Goal: Task Accomplishment & Management: Use online tool/utility

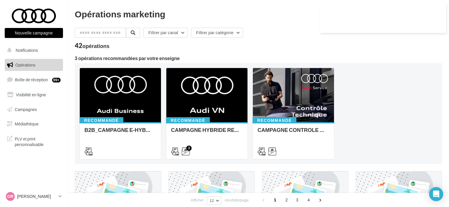
click at [411, 39] on div "Filtrer par canal Filtrer par catégorie" at bounding box center [258, 34] width 367 height 12
click at [427, 37] on div "Filtrer par canal Filtrer par catégorie" at bounding box center [258, 34] width 367 height 12
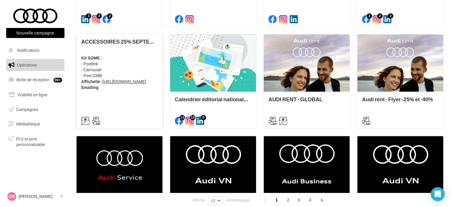
scroll to position [222, 0]
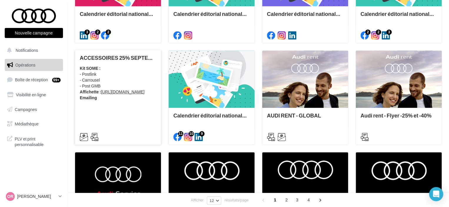
click at [89, 67] on strong "Kit SOME :" at bounding box center [90, 68] width 21 height 5
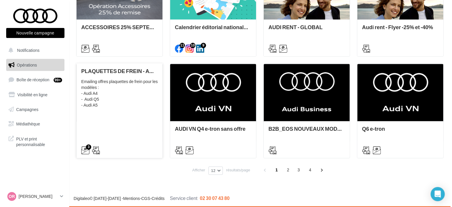
scroll to position [252, 0]
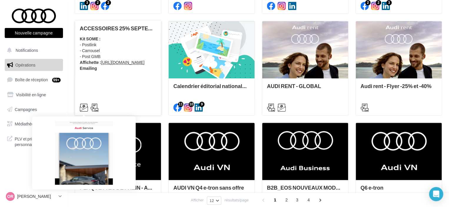
click at [85, 106] on icon at bounding box center [84, 107] width 8 height 8
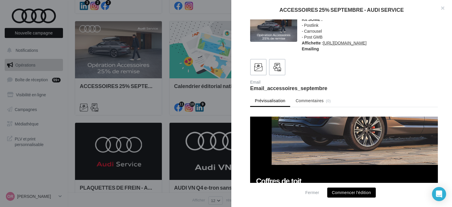
scroll to position [500, 0]
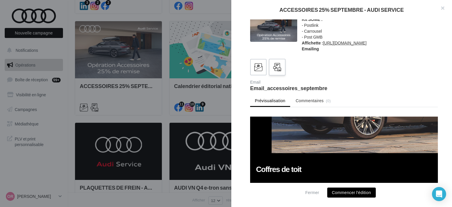
click at [277, 65] on icon at bounding box center [277, 67] width 9 height 9
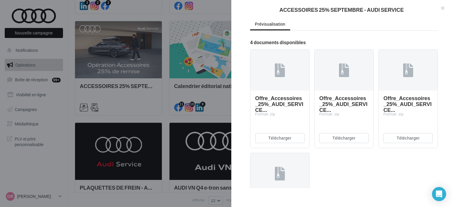
scroll to position [80, 0]
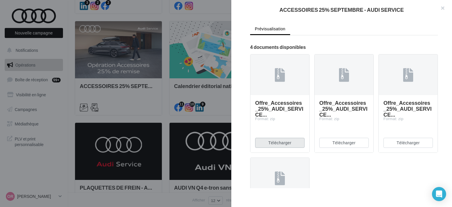
click at [285, 148] on button "Télécharger" at bounding box center [279, 143] width 49 height 10
click at [346, 148] on button "Télécharger" at bounding box center [343, 143] width 49 height 10
click at [402, 148] on button "Télécharger" at bounding box center [407, 143] width 49 height 10
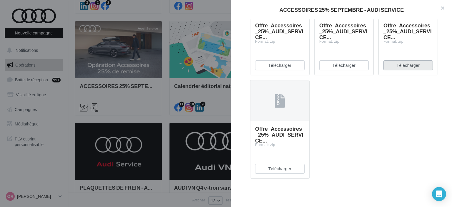
scroll to position [168, 0]
click at [276, 169] on button "Télécharger" at bounding box center [279, 169] width 49 height 10
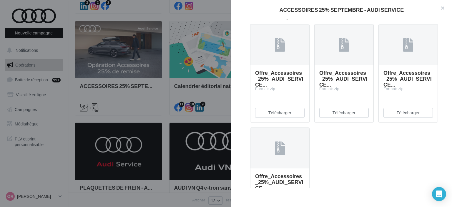
scroll to position [109, 0]
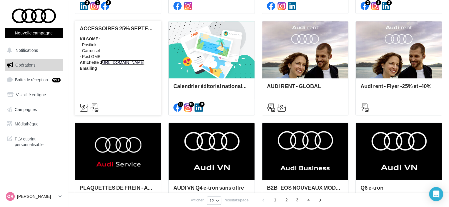
click at [117, 62] on link "https://audi.get-it-solutions.com/accueil/11178-.html?adtoken=a2a6f6863b3fb6932…" at bounding box center [123, 62] width 44 height 5
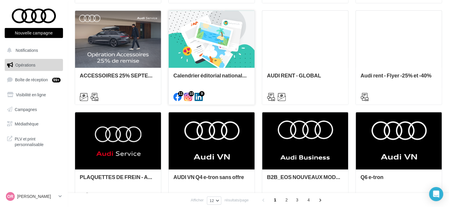
scroll to position [294, 0]
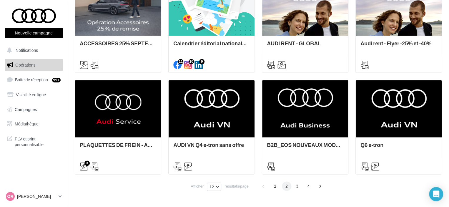
click at [287, 187] on span "2" at bounding box center [286, 185] width 9 height 9
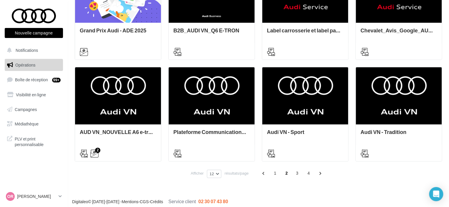
scroll to position [310, 0]
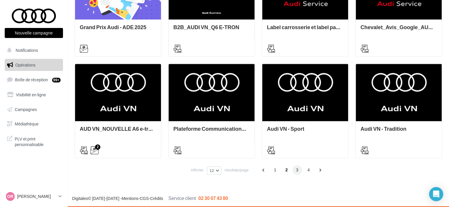
click at [297, 170] on span "3" at bounding box center [296, 169] width 9 height 9
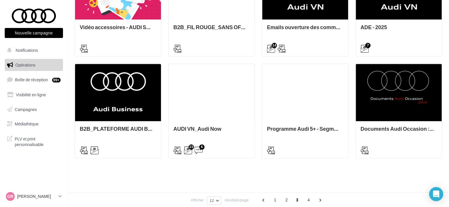
scroll to position [147, 0]
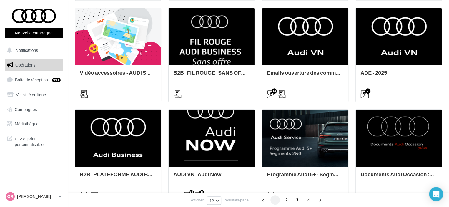
click at [274, 199] on span "1" at bounding box center [274, 199] width 9 height 9
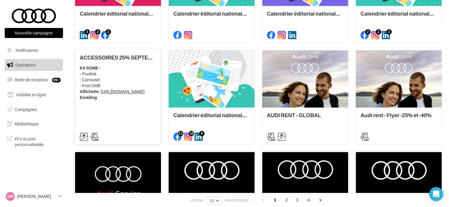
scroll to position [235, 0]
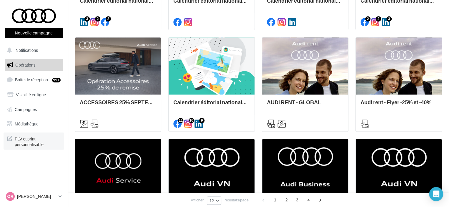
click at [29, 142] on span "PLV et print personnalisable" at bounding box center [38, 141] width 46 height 13
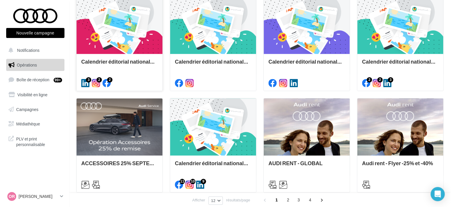
scroll to position [176, 0]
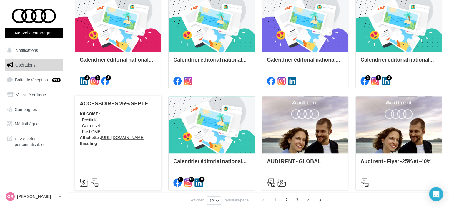
click at [121, 140] on div "Kit SOME : - Postlink - Carrousel - Post GMB Affichette : https://audi.get-it-s…" at bounding box center [118, 128] width 76 height 35
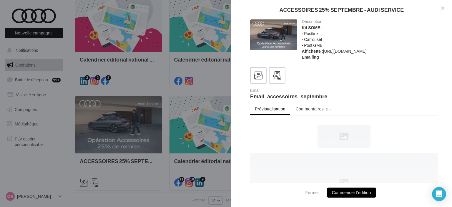
scroll to position [0, 0]
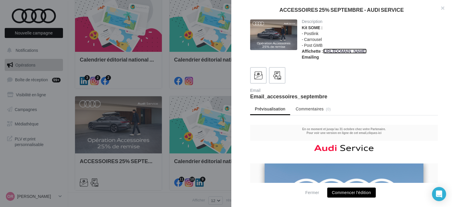
click at [359, 52] on link "[URL][DOMAIN_NAME]" at bounding box center [345, 51] width 44 height 5
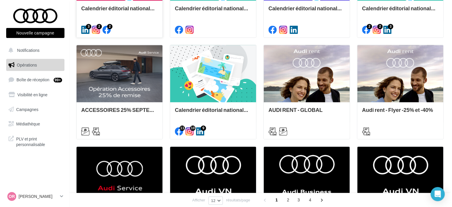
scroll to position [235, 0]
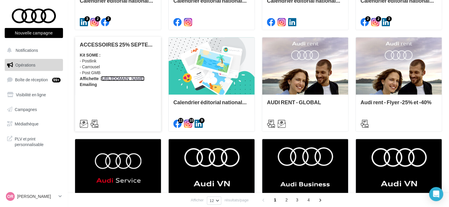
click at [124, 79] on link "[URL][DOMAIN_NAME]" at bounding box center [123, 78] width 44 height 5
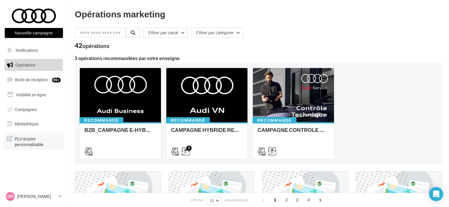
click at [27, 144] on span "PLV et print personnalisable" at bounding box center [38, 141] width 46 height 13
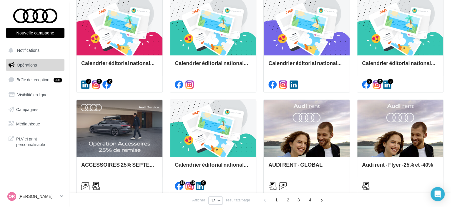
scroll to position [176, 0]
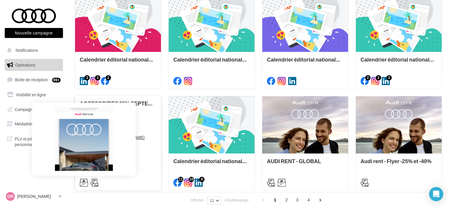
click at [84, 183] on icon at bounding box center [84, 182] width 8 height 8
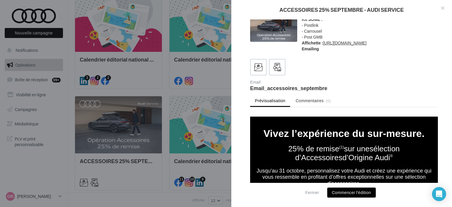
scroll to position [324, 0]
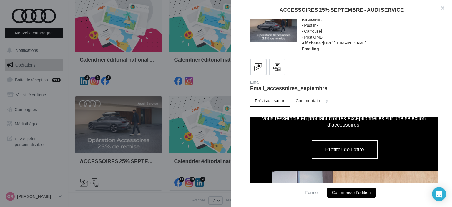
click at [358, 193] on button "Commencer l'édition" at bounding box center [351, 192] width 49 height 10
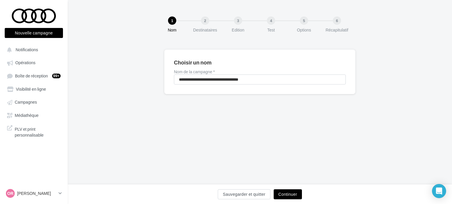
click at [290, 193] on button "Continuer" at bounding box center [288, 194] width 28 height 10
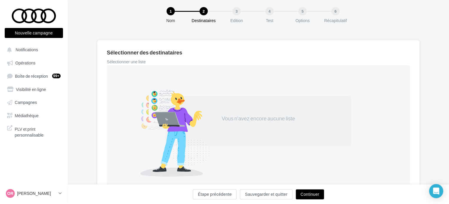
scroll to position [9, 0]
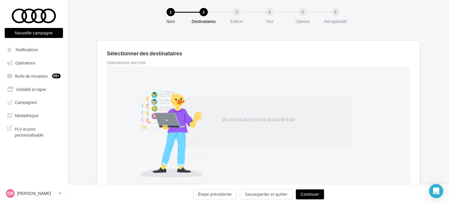
click at [142, 61] on label "Sélectionner une liste" at bounding box center [182, 63] width 151 height 4
click at [175, 125] on div at bounding box center [173, 133] width 103 height 90
click at [231, 111] on div "Vous n'avez encore aucune liste" at bounding box center [258, 122] width 185 height 50
drag, startPoint x: 231, startPoint y: 111, endPoint x: 234, endPoint y: 111, distance: 3.3
click at [234, 111] on div "Vous n'avez encore aucune liste" at bounding box center [258, 122] width 185 height 50
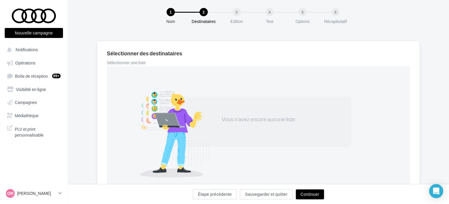
drag, startPoint x: 274, startPoint y: 101, endPoint x: 278, endPoint y: 100, distance: 4.2
click at [276, 103] on div "Vous n'avez encore aucune liste" at bounding box center [258, 122] width 185 height 50
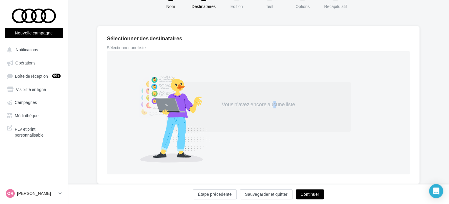
scroll to position [0, 0]
